Goal: Task Accomplishment & Management: Manage account settings

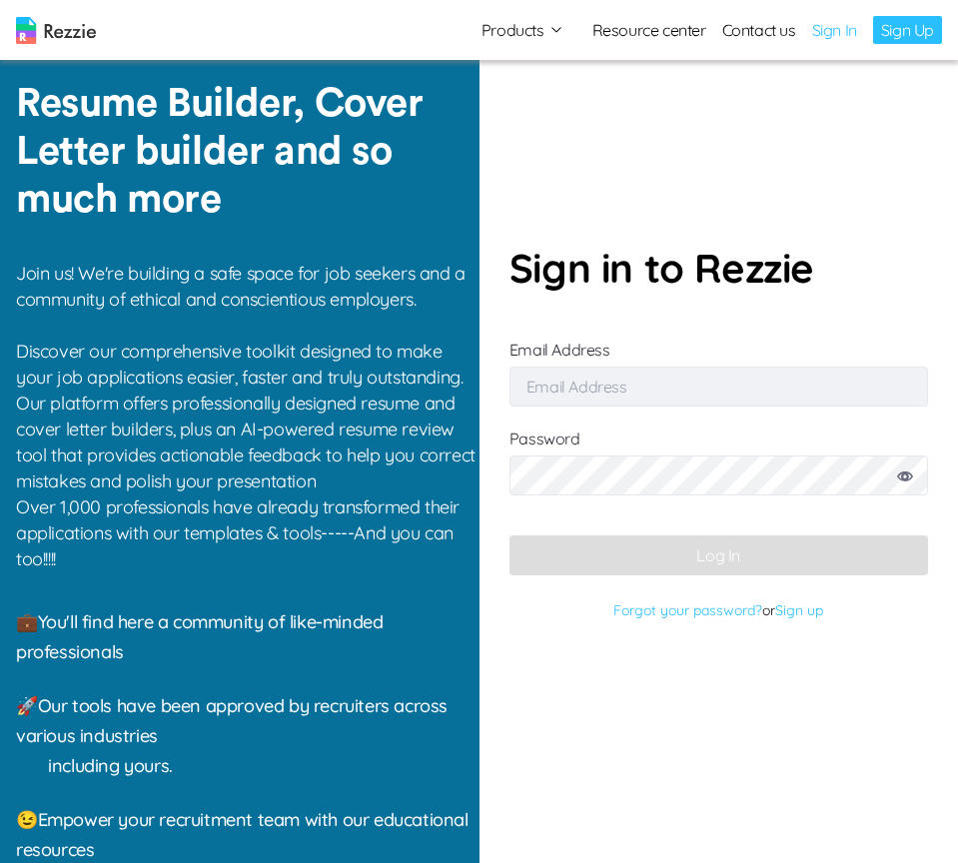
click at [588, 387] on input "Email Address" at bounding box center [718, 386] width 418 height 40
type input "simisophs+5@gmail.com"
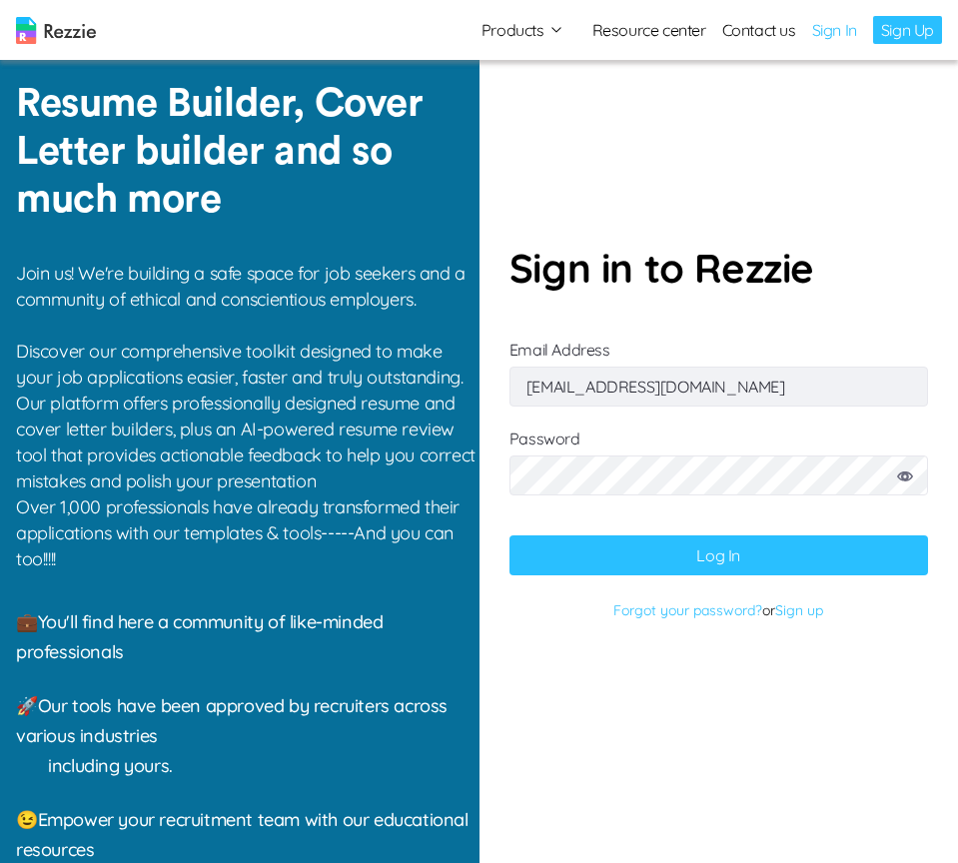
click at [707, 548] on button "Log In" at bounding box center [718, 555] width 418 height 40
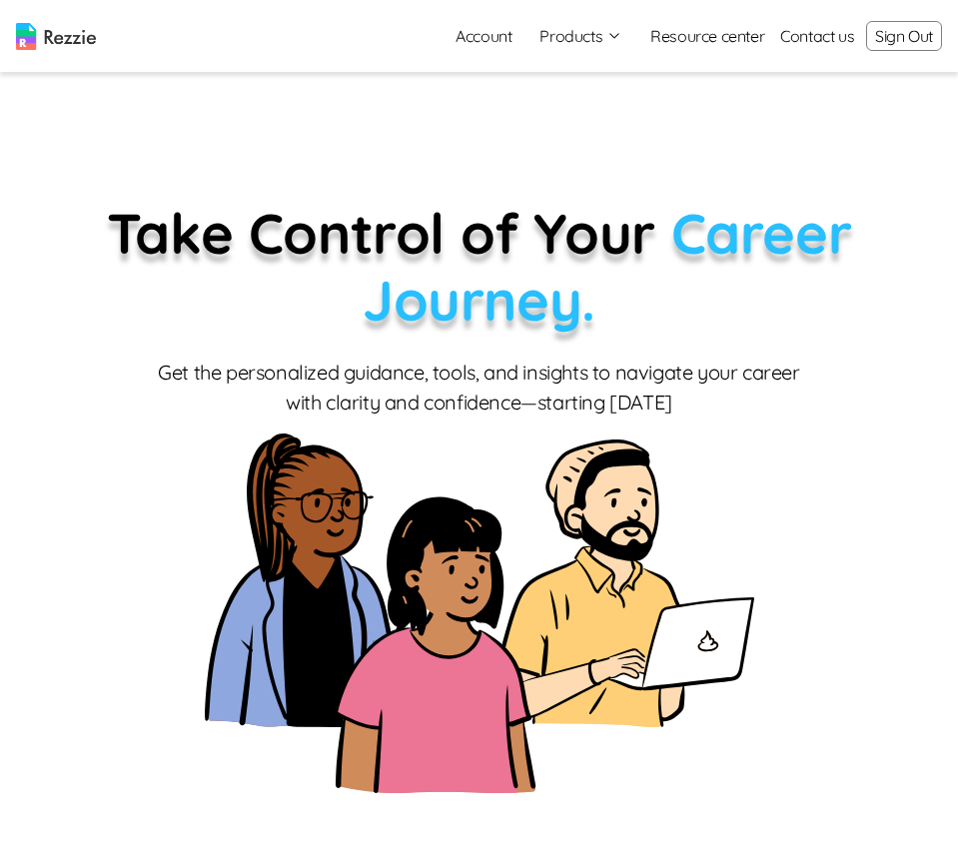
click at [573, 47] on button "Products" at bounding box center [580, 36] width 83 height 24
click at [567, 110] on link "AI Resume Review" at bounding box center [602, 115] width 245 height 40
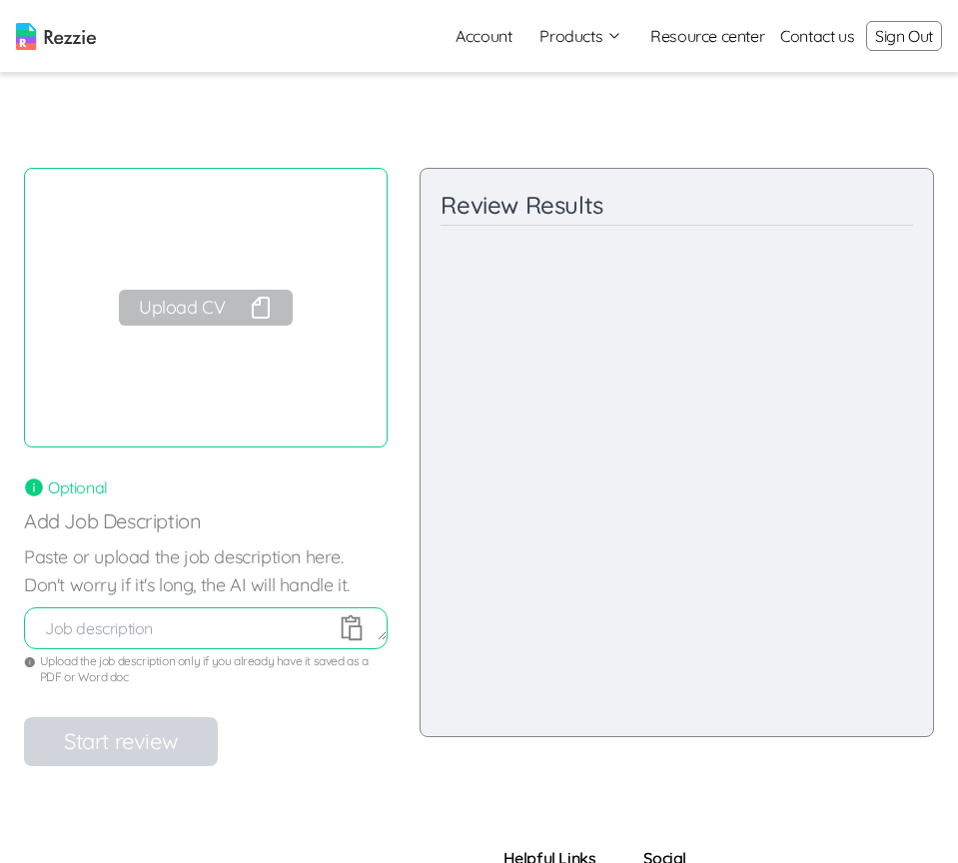
click at [202, 311] on button "Upload CV" at bounding box center [206, 308] width 174 height 36
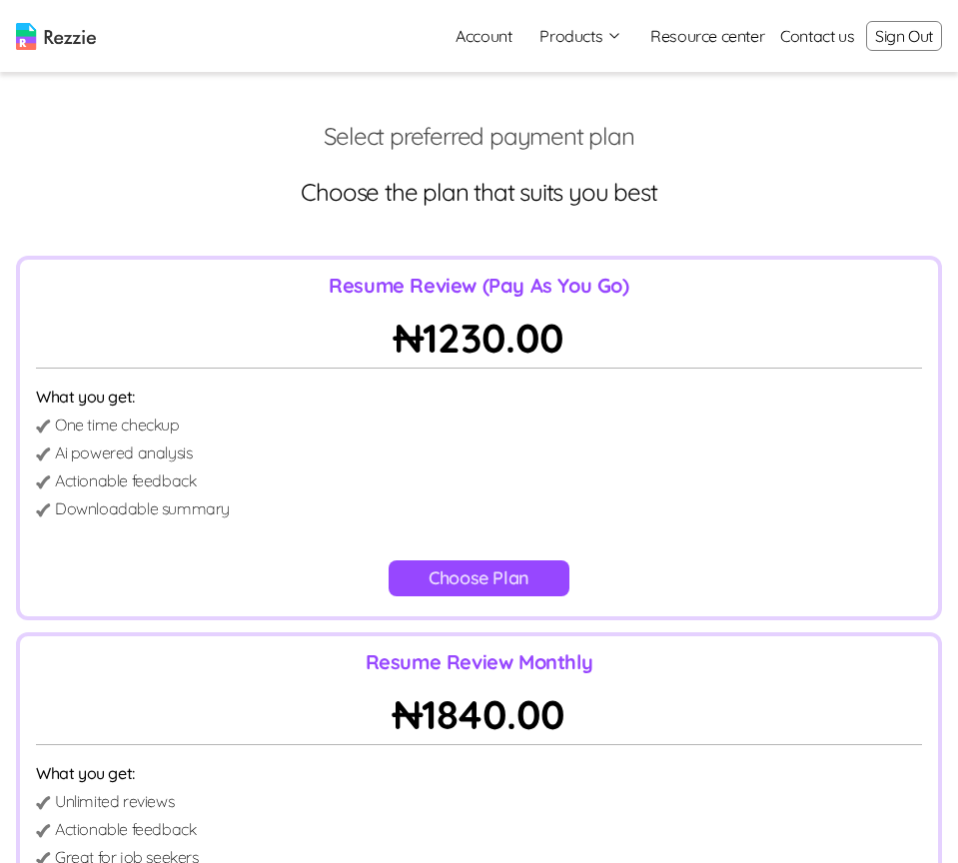
click at [920, 35] on button "Sign Out" at bounding box center [904, 36] width 76 height 30
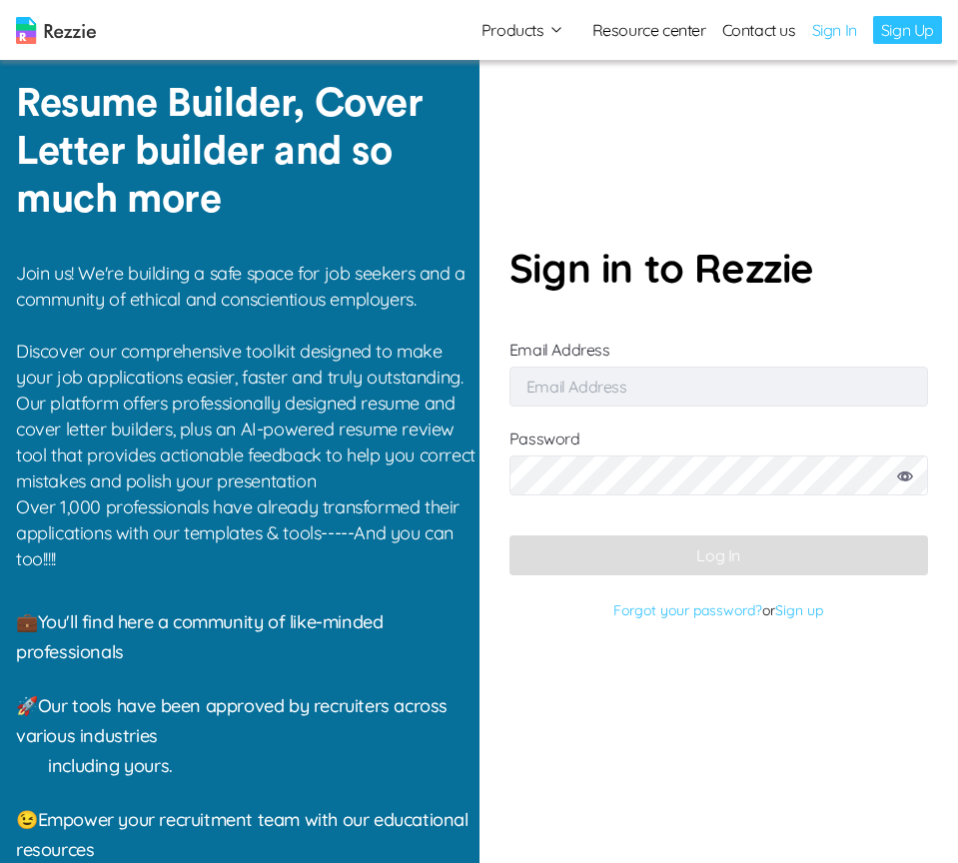
click at [729, 381] on input "Email Address" at bounding box center [718, 386] width 418 height 40
type input "[EMAIL_ADDRESS][DOMAIN_NAME]"
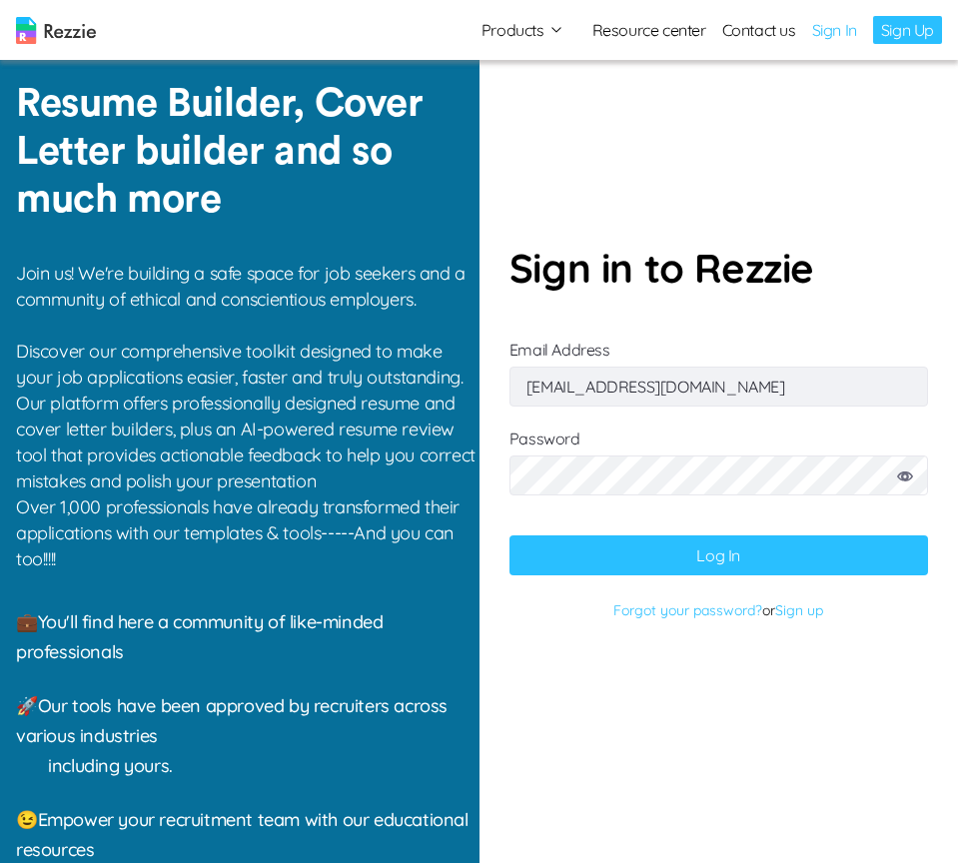
click at [759, 553] on button "Log In" at bounding box center [718, 555] width 418 height 40
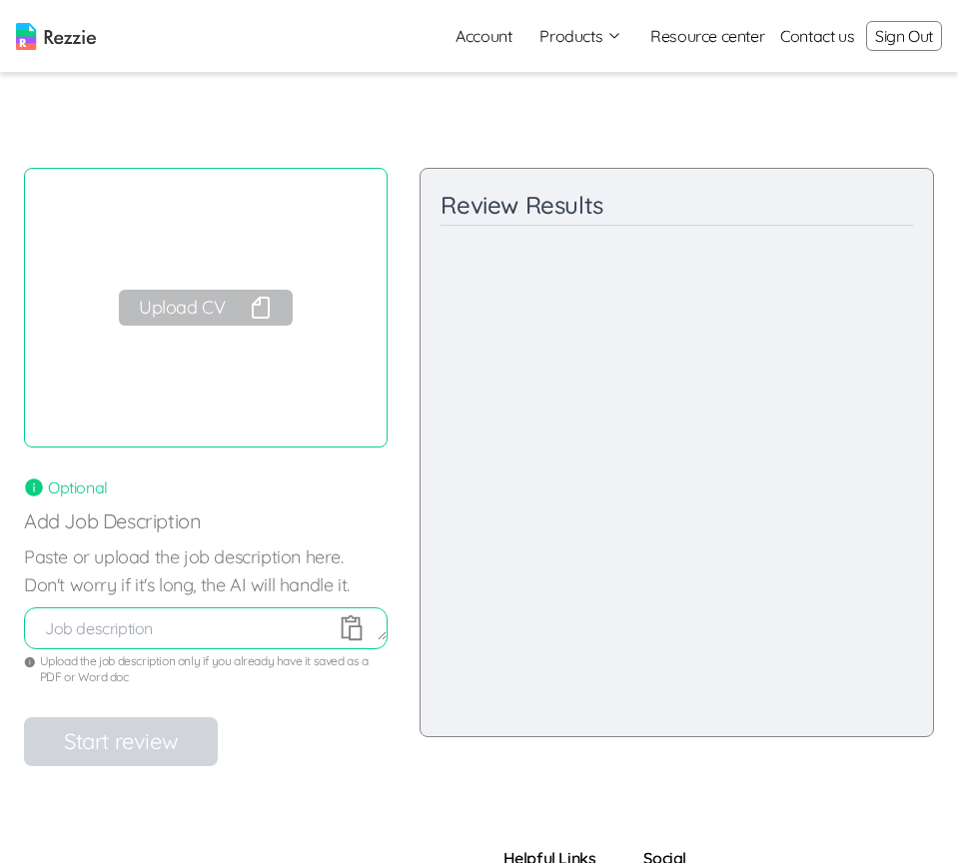
click at [254, 307] on icon "button" at bounding box center [261, 308] width 24 height 24
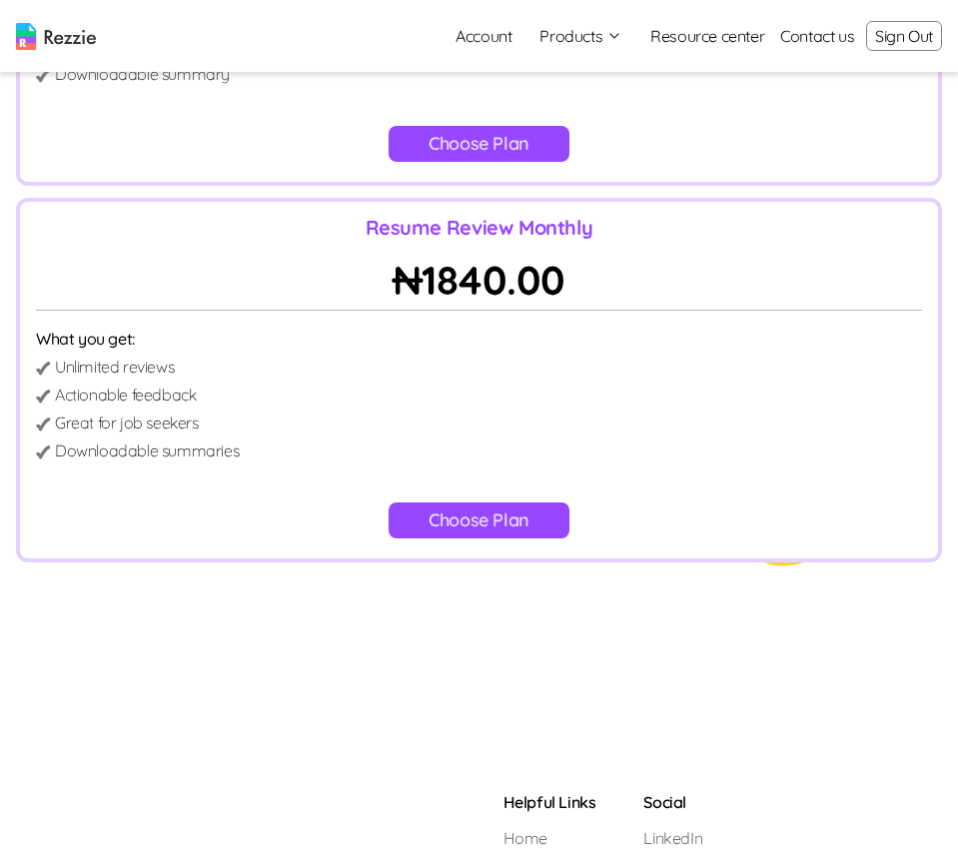
scroll to position [585, 0]
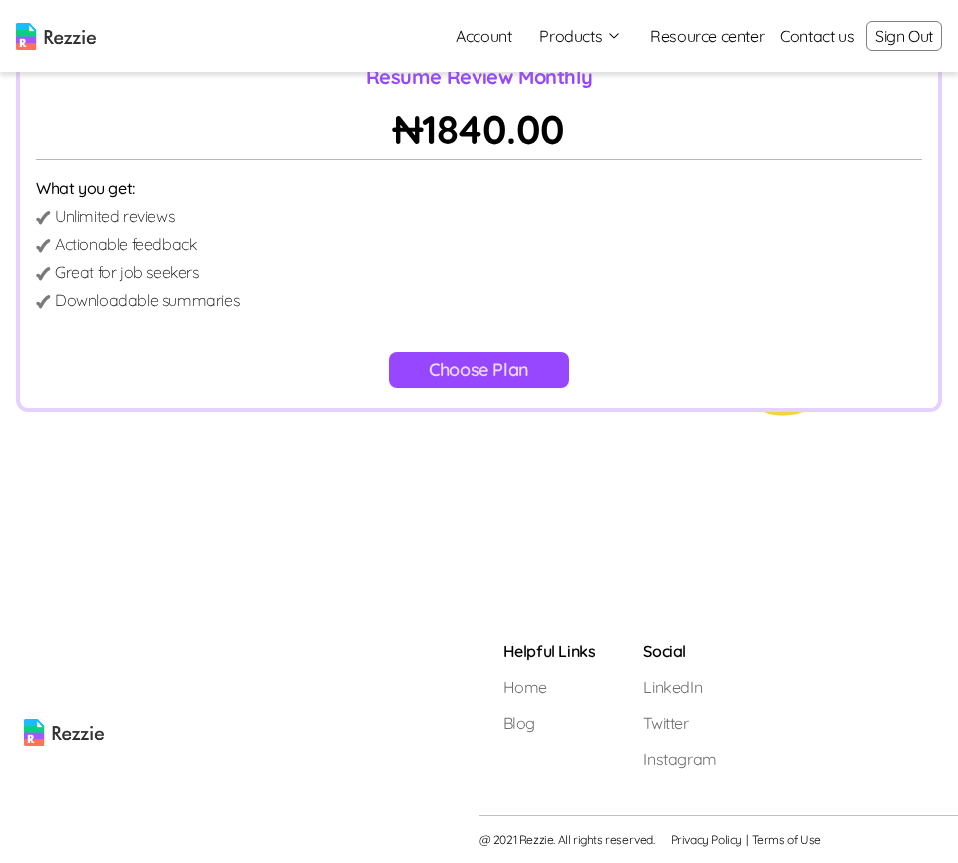
click at [908, 36] on button "Sign Out" at bounding box center [904, 36] width 76 height 30
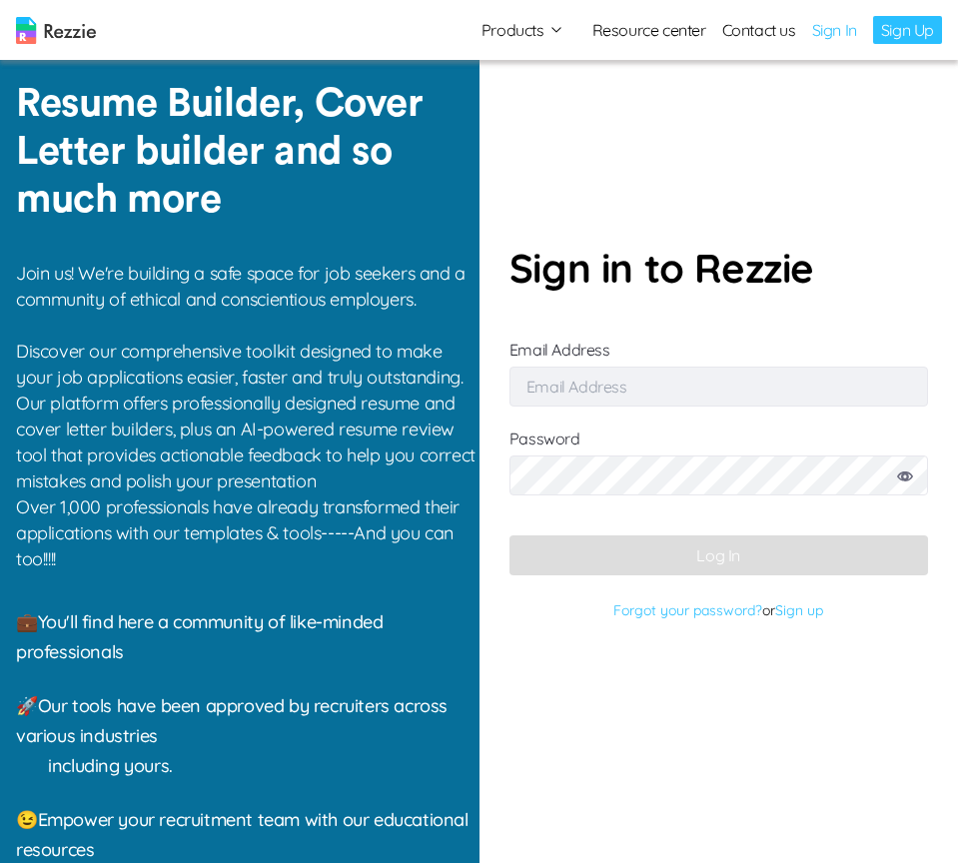
click at [659, 394] on input "Email Address" at bounding box center [718, 386] width 418 height 40
type input "[EMAIL_ADDRESS][DOMAIN_NAME]"
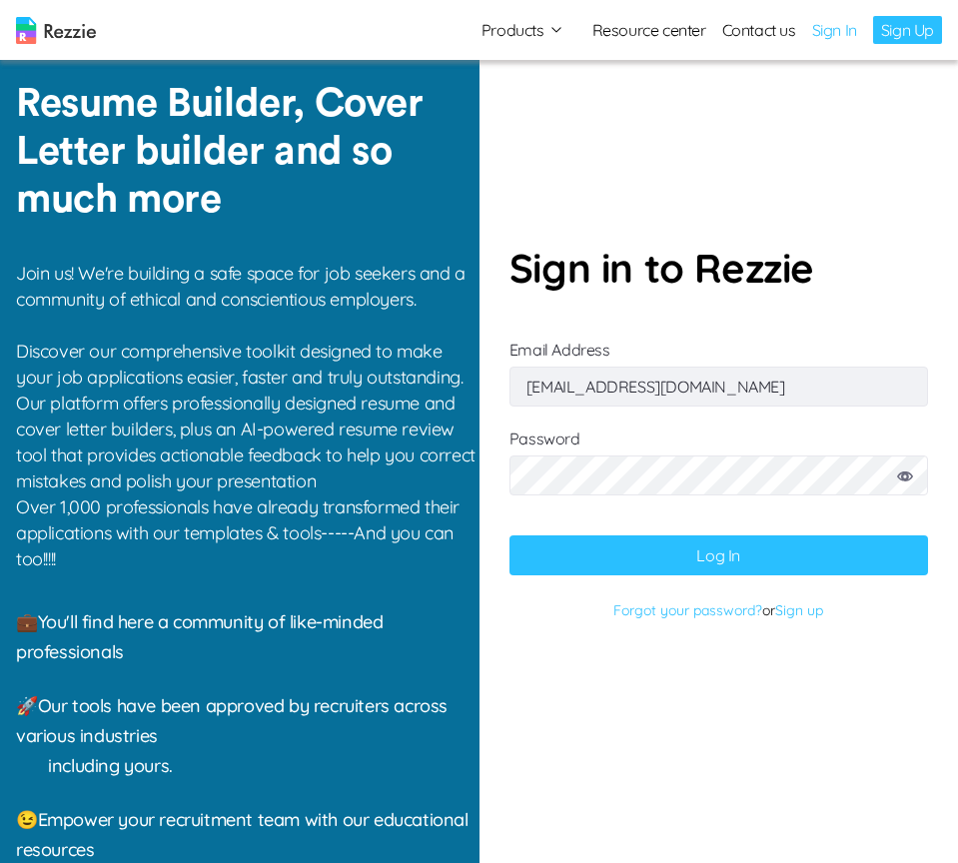
click at [701, 564] on button "Log In" at bounding box center [718, 555] width 418 height 40
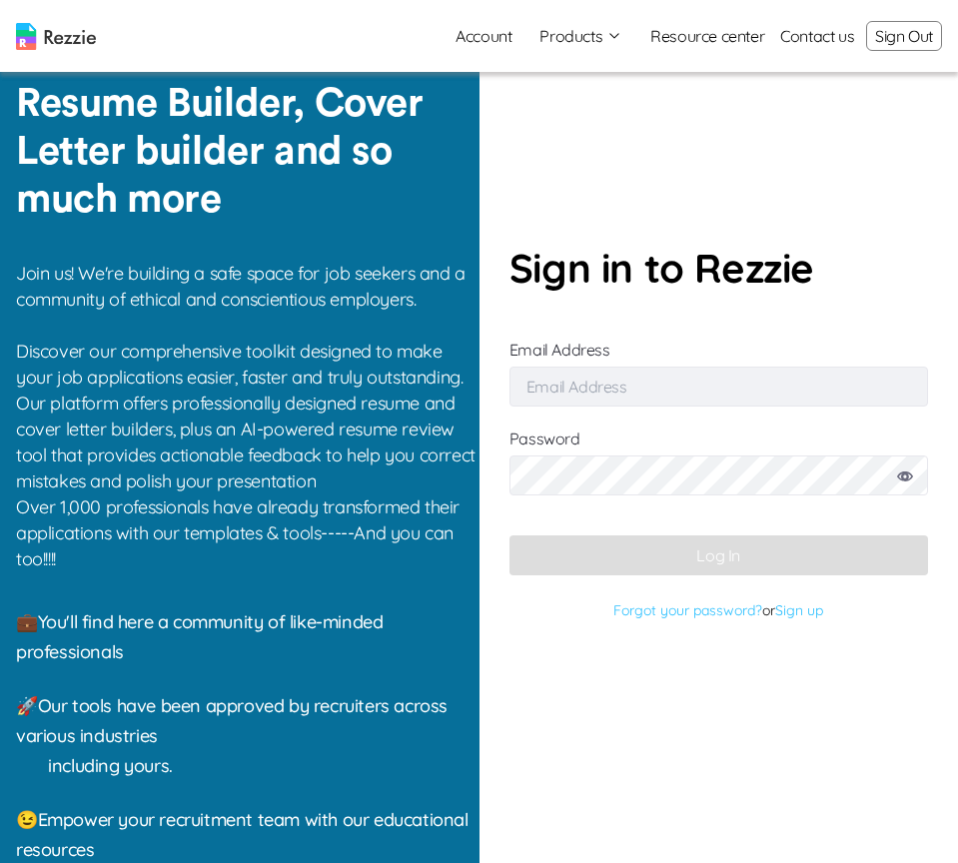
click at [669, 386] on input "Email Address" at bounding box center [718, 386] width 418 height 40
type input "[EMAIL_ADDRESS][DOMAIN_NAME]"
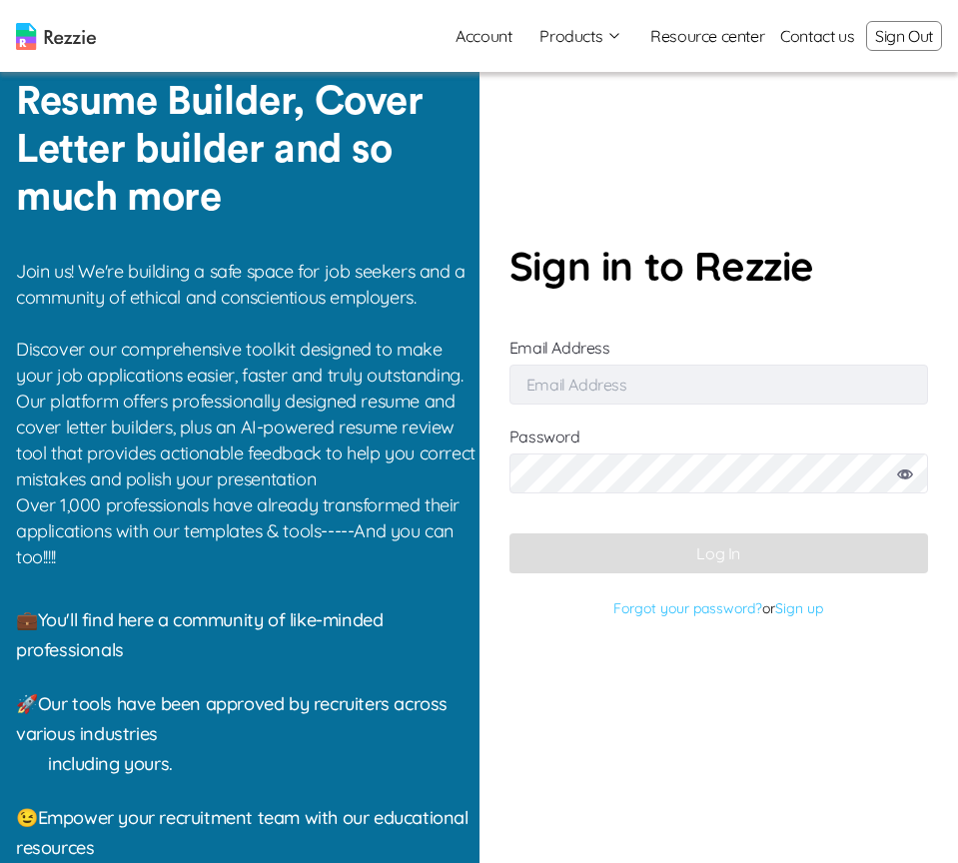
click at [3, 210] on html "Account Products Resume & Cover Letter Builder AI Resume Review Resource center…" at bounding box center [479, 430] width 958 height 865
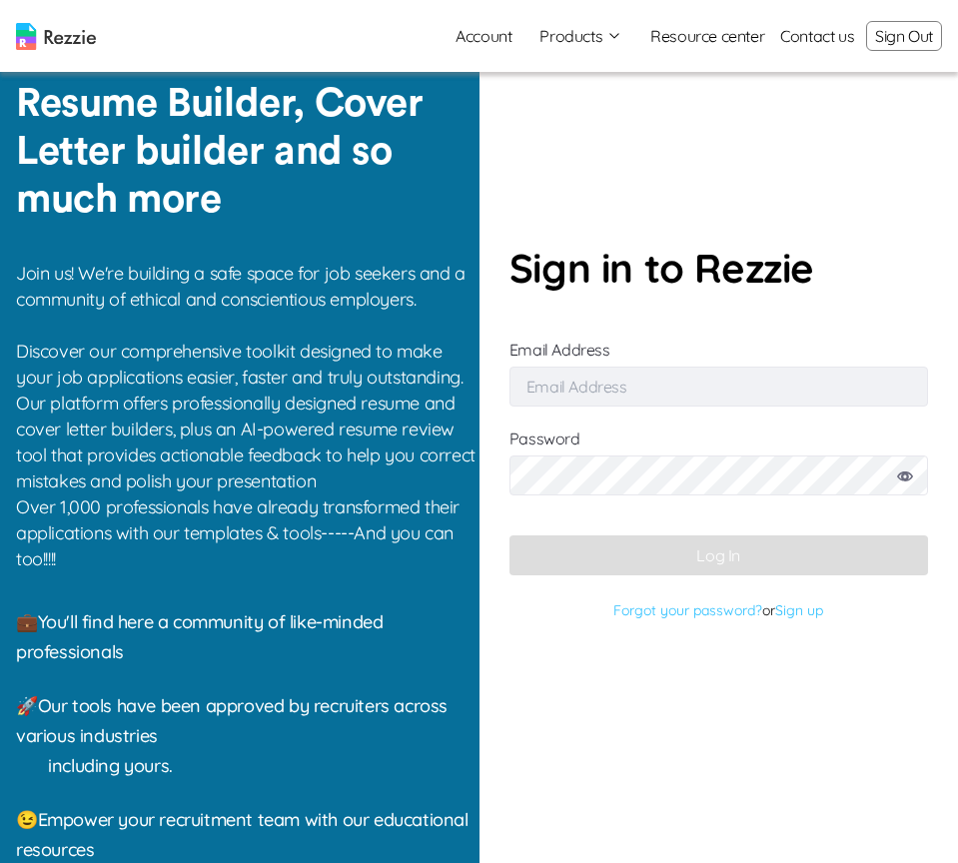
click at [697, 393] on input "Email Address" at bounding box center [718, 386] width 418 height 40
click at [665, 394] on input "Email Address" at bounding box center [718, 386] width 418 height 40
type input "[EMAIL_ADDRESS][DOMAIN_NAME]"
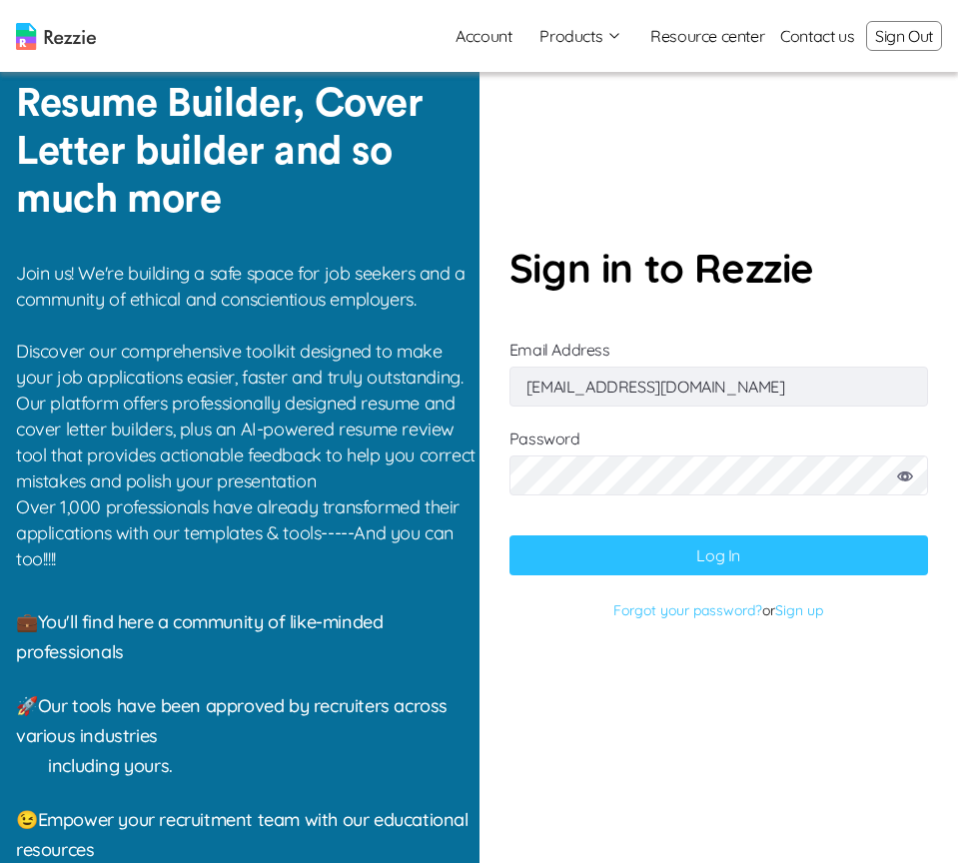
click at [746, 565] on button "Log In" at bounding box center [718, 555] width 418 height 40
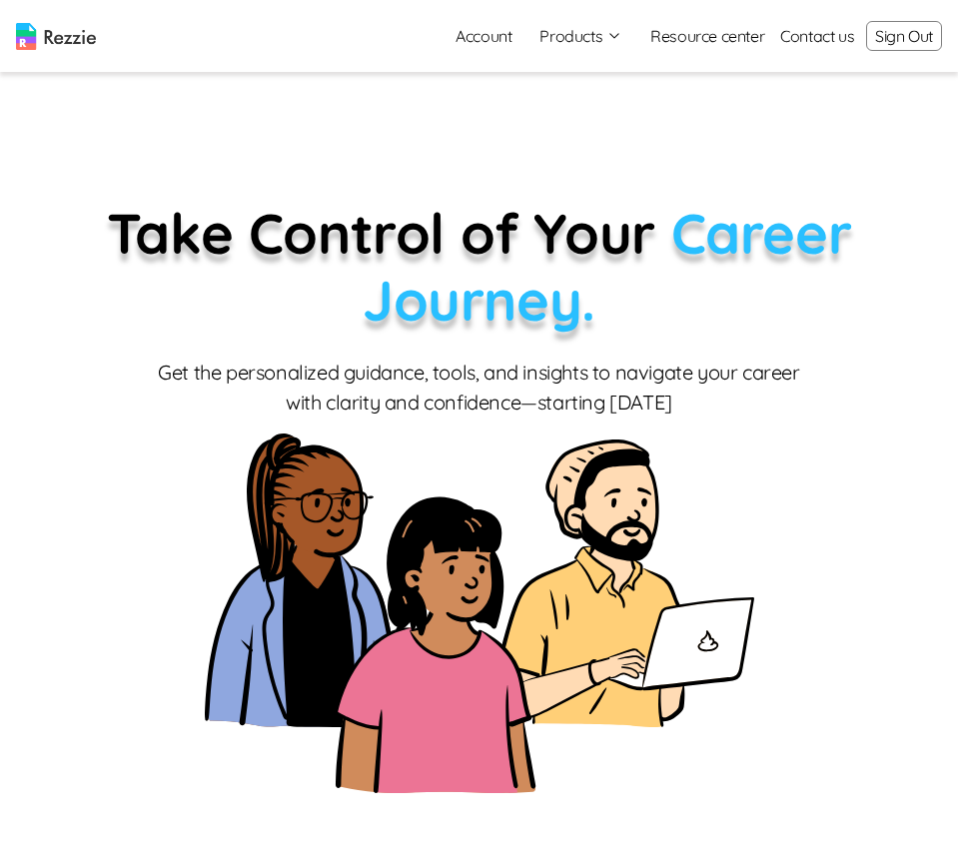
click at [864, 240] on p "Take Control of Your Career Journey." at bounding box center [479, 267] width 926 height 134
